Goal: Check status: Check status

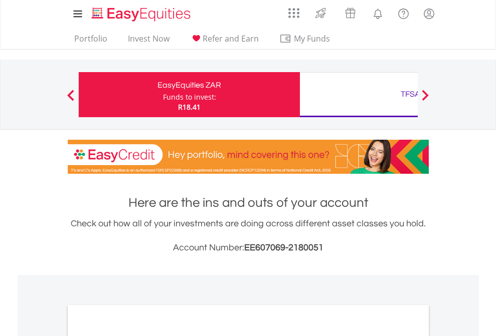
click at [163, 95] on div "Funds to invest:" at bounding box center [189, 97] width 53 height 10
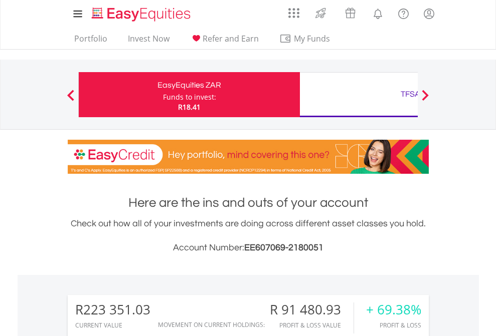
scroll to position [96, 157]
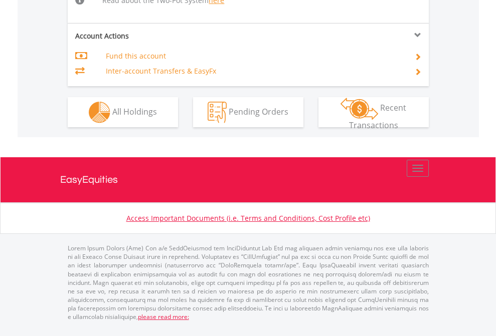
scroll to position [1040, 0]
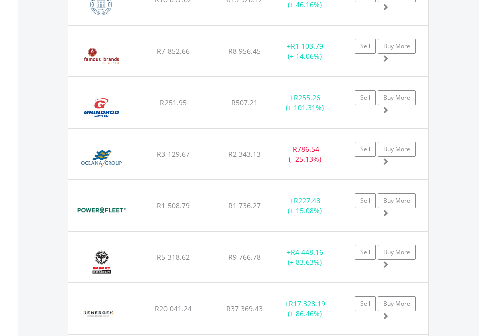
scroll to position [72, 0]
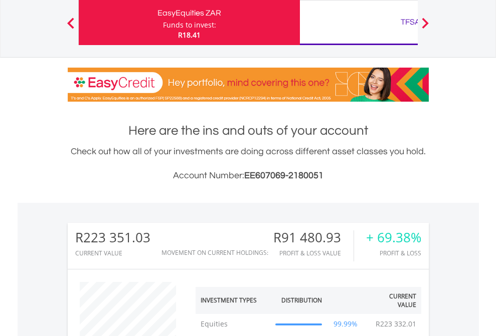
click at [358, 23] on div "TFSA" at bounding box center [410, 22] width 209 height 14
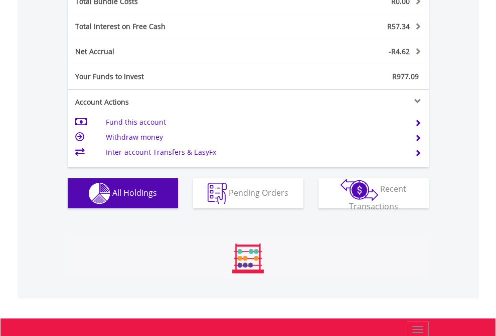
scroll to position [96, 157]
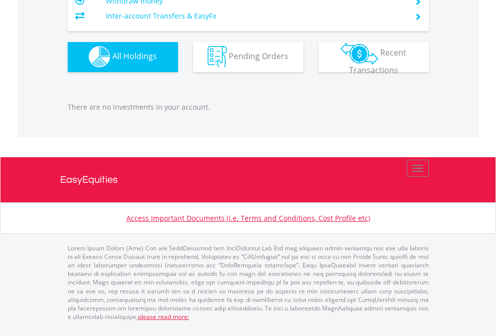
scroll to position [96, 157]
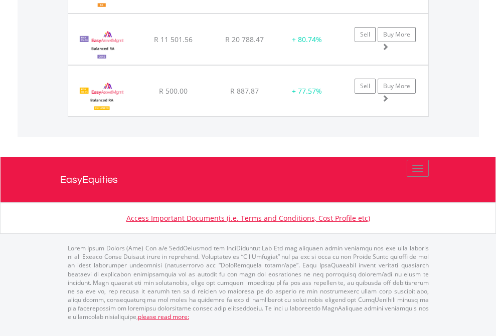
scroll to position [96, 157]
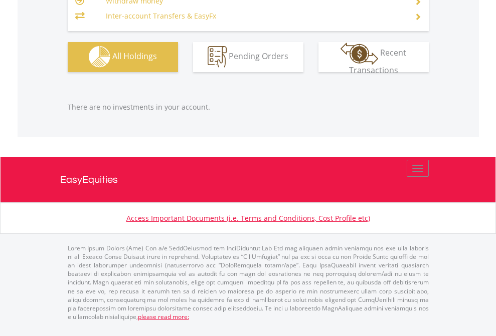
scroll to position [96, 157]
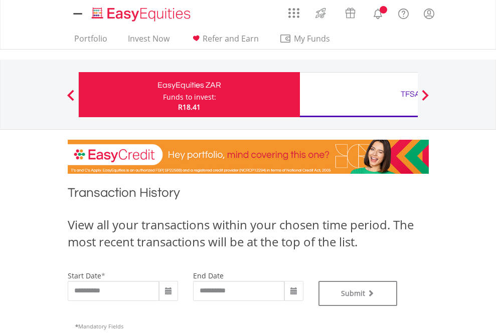
type input "**********"
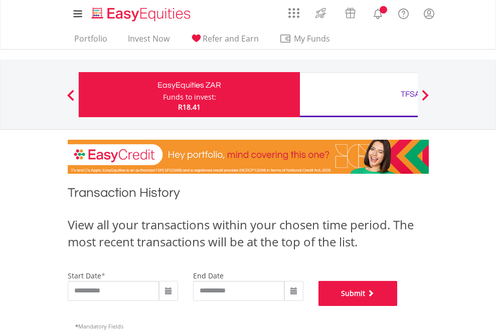
click at [398, 306] on button "Submit" at bounding box center [357, 293] width 79 height 25
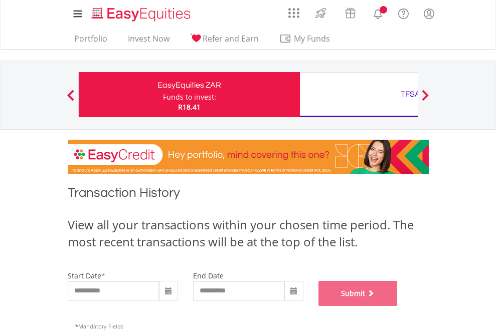
scroll to position [407, 0]
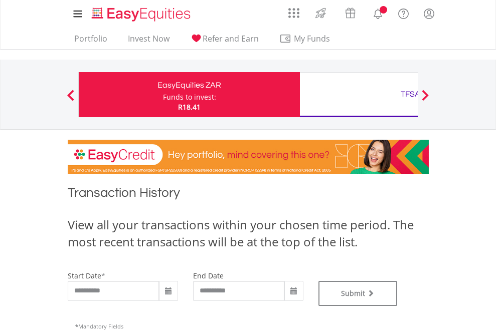
click at [358, 95] on div "TFSA" at bounding box center [410, 94] width 209 height 14
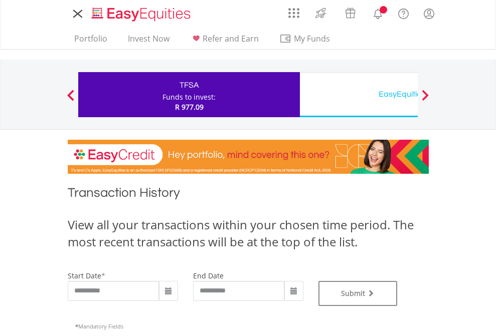
type input "**********"
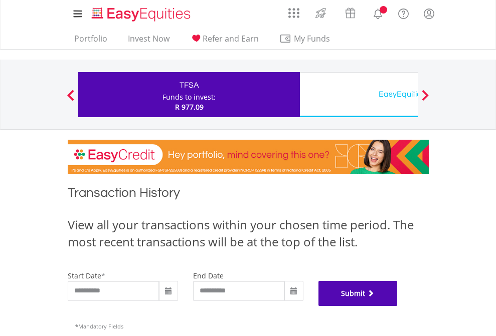
click at [398, 306] on button "Submit" at bounding box center [357, 293] width 79 height 25
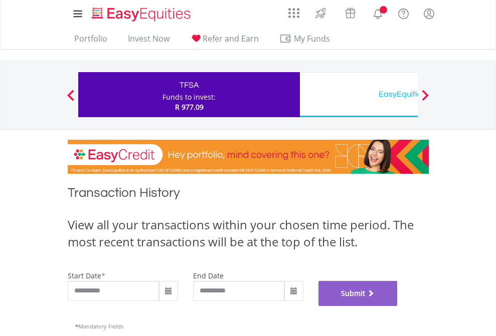
scroll to position [407, 0]
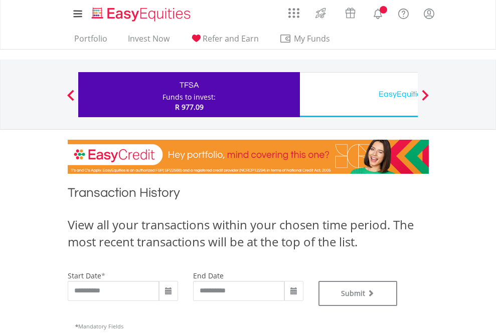
click at [358, 95] on div "EasyEquities USD" at bounding box center [410, 94] width 209 height 14
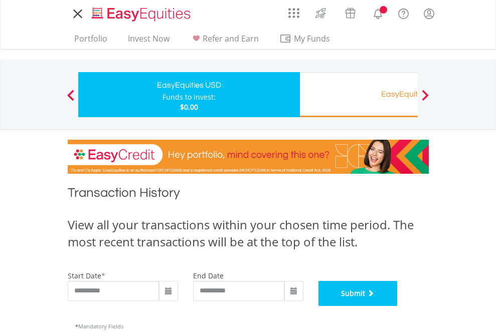
click at [398, 306] on button "Submit" at bounding box center [357, 293] width 79 height 25
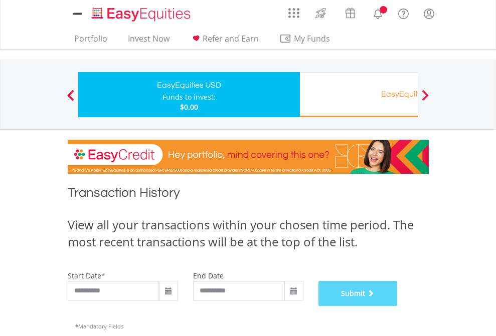
scroll to position [407, 0]
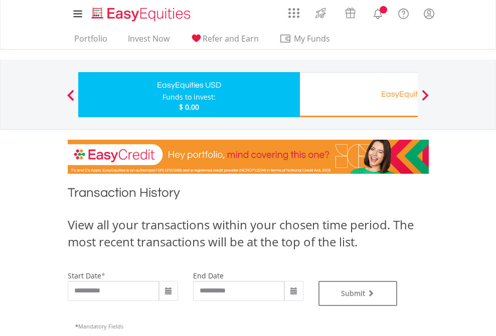
click at [358, 95] on div "EasyEquities RA" at bounding box center [410, 94] width 209 height 14
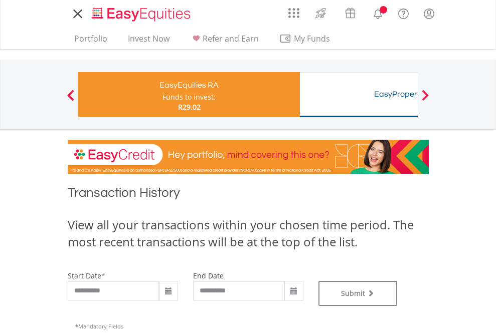
type input "**********"
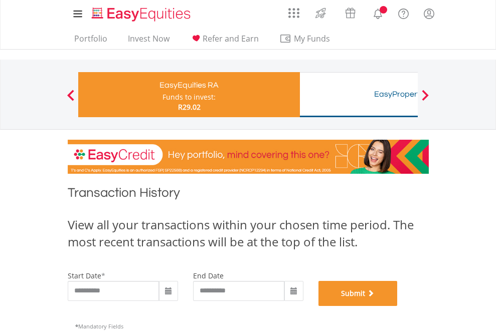
click at [398, 306] on button "Submit" at bounding box center [357, 293] width 79 height 25
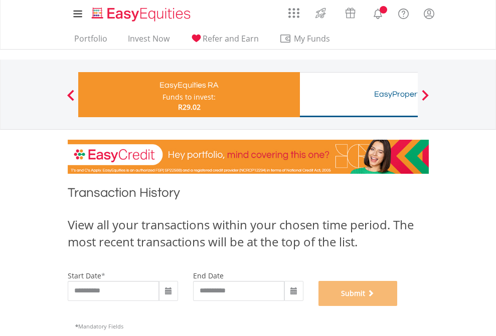
scroll to position [407, 0]
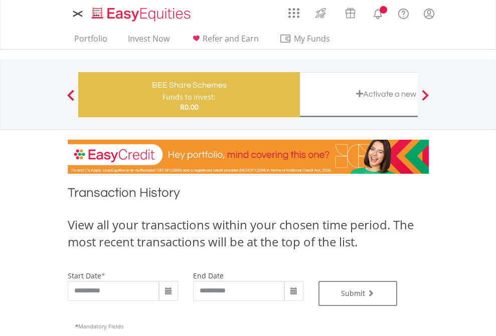
type input "**********"
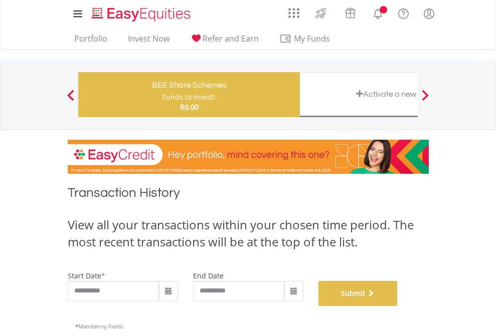
click at [398, 306] on button "Submit" at bounding box center [357, 293] width 79 height 25
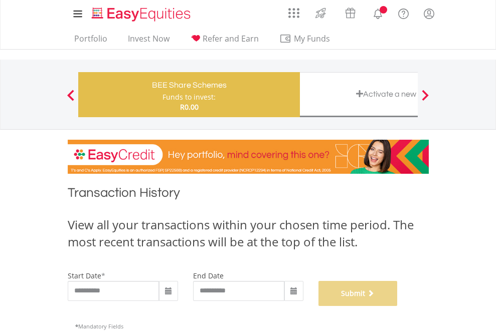
scroll to position [407, 0]
